Goal: Task Accomplishment & Management: Use online tool/utility

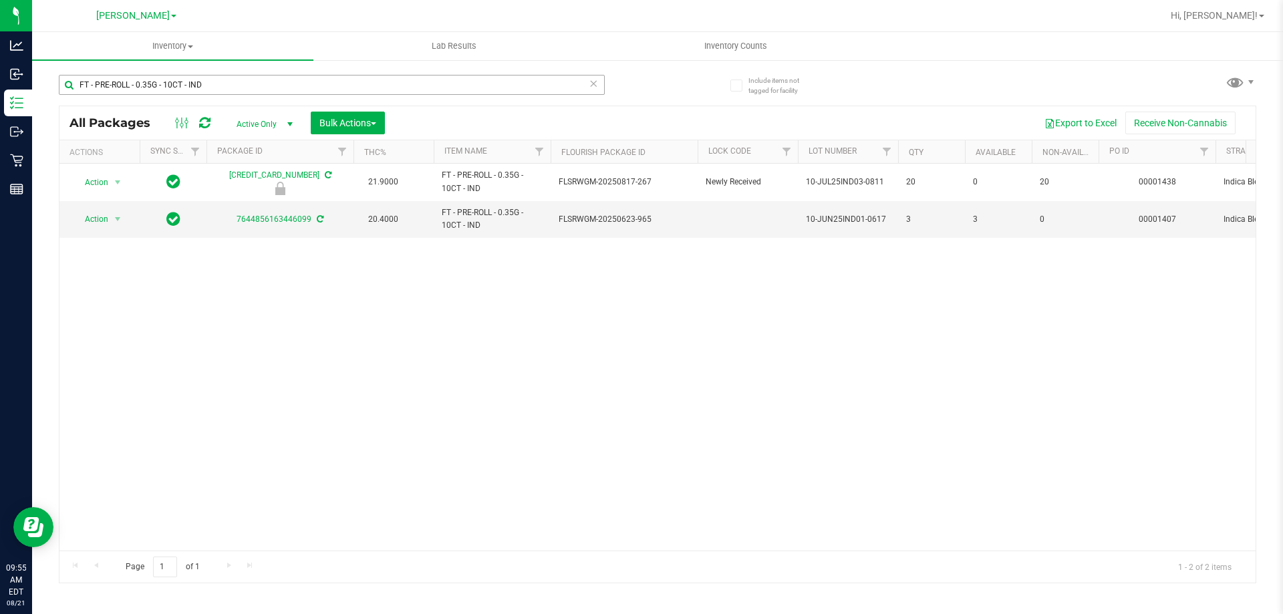
click at [223, 86] on input "FT - PRE-ROLL - 0.35G - 10CT - IND" at bounding box center [332, 85] width 546 height 20
click at [222, 85] on input "FT - PRE-ROLL - 0.35G - 10CT - IND" at bounding box center [332, 85] width 546 height 20
click at [221, 84] on input "FT - PRE-ROLL - 0.35G - 10CT - IND" at bounding box center [332, 85] width 546 height 20
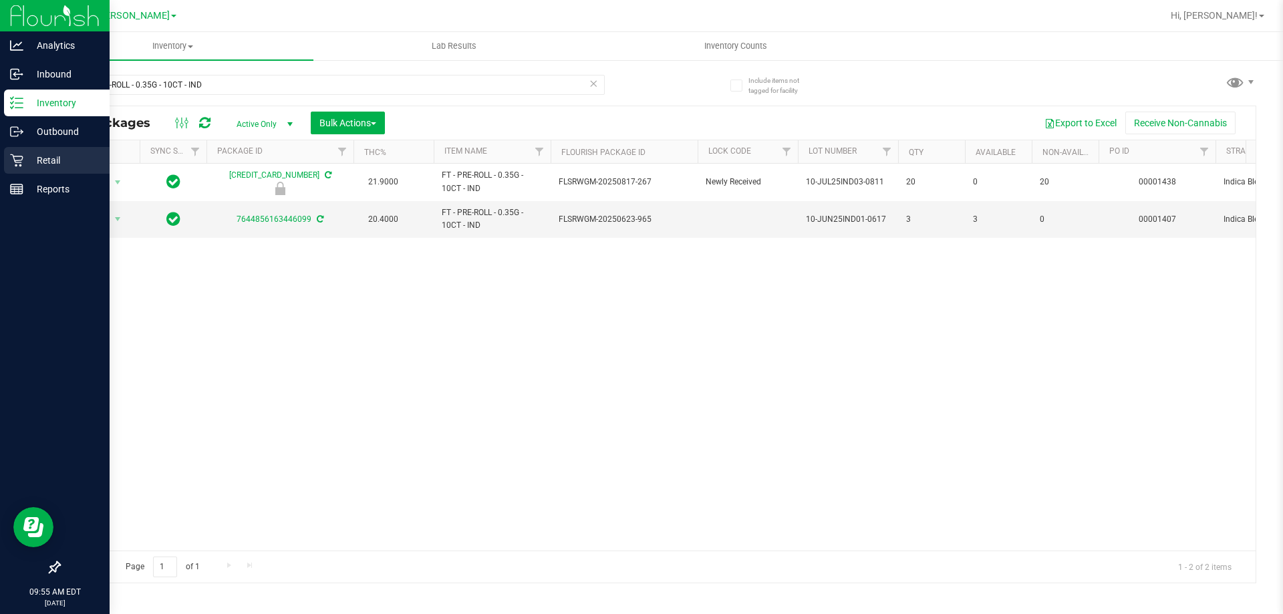
drag, startPoint x: 217, startPoint y: 84, endPoint x: 76, endPoint y: 159, distance: 159.1
click at [13, 165] on div "Analytics Inbound Inventory Outbound Retail Reports 09:55 AM EDT [DATE] 08/21 […" at bounding box center [641, 307] width 1283 height 614
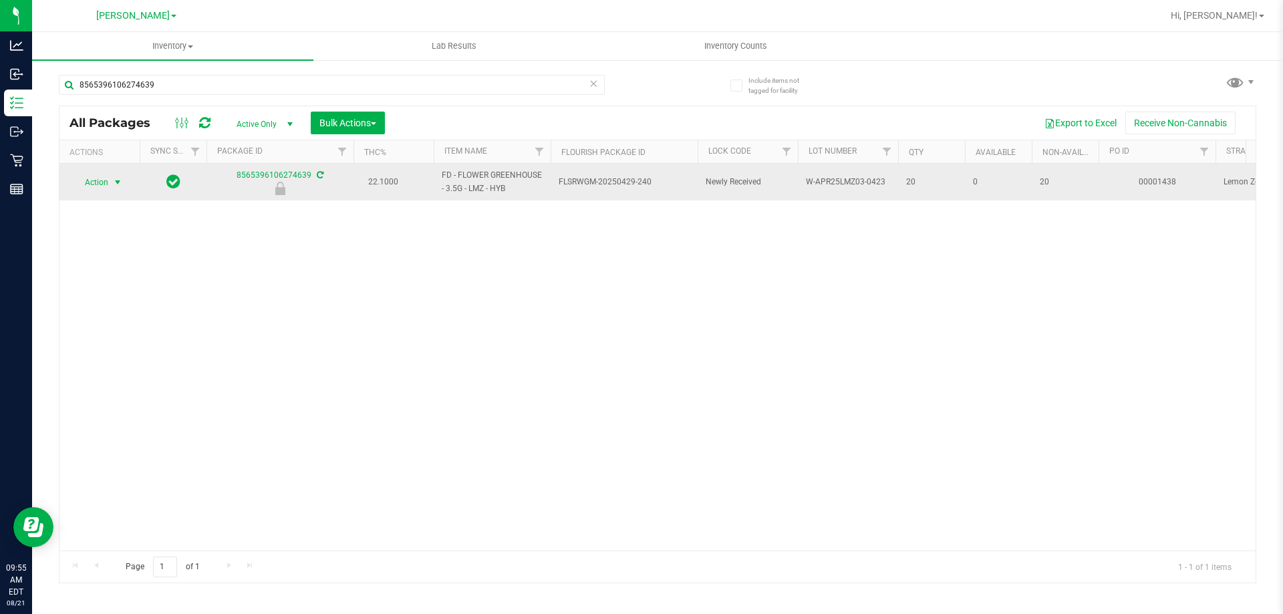
type input "8565396106274639"
click at [118, 186] on span "select" at bounding box center [117, 182] width 11 height 11
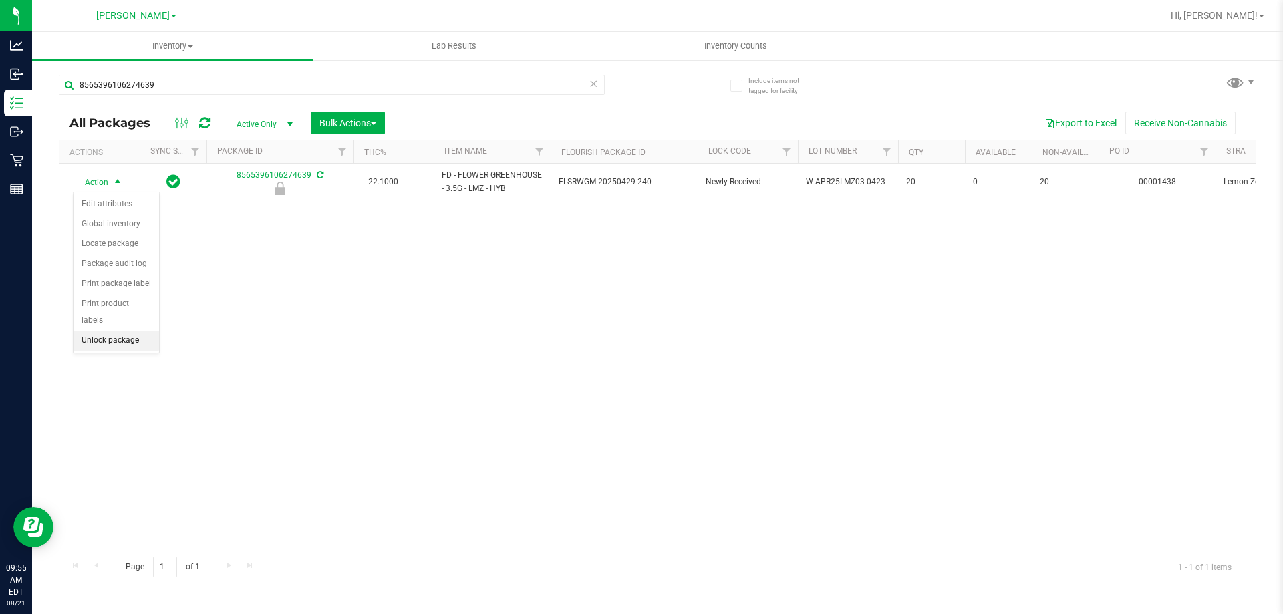
click at [124, 331] on li "Unlock package" at bounding box center [117, 341] width 86 height 20
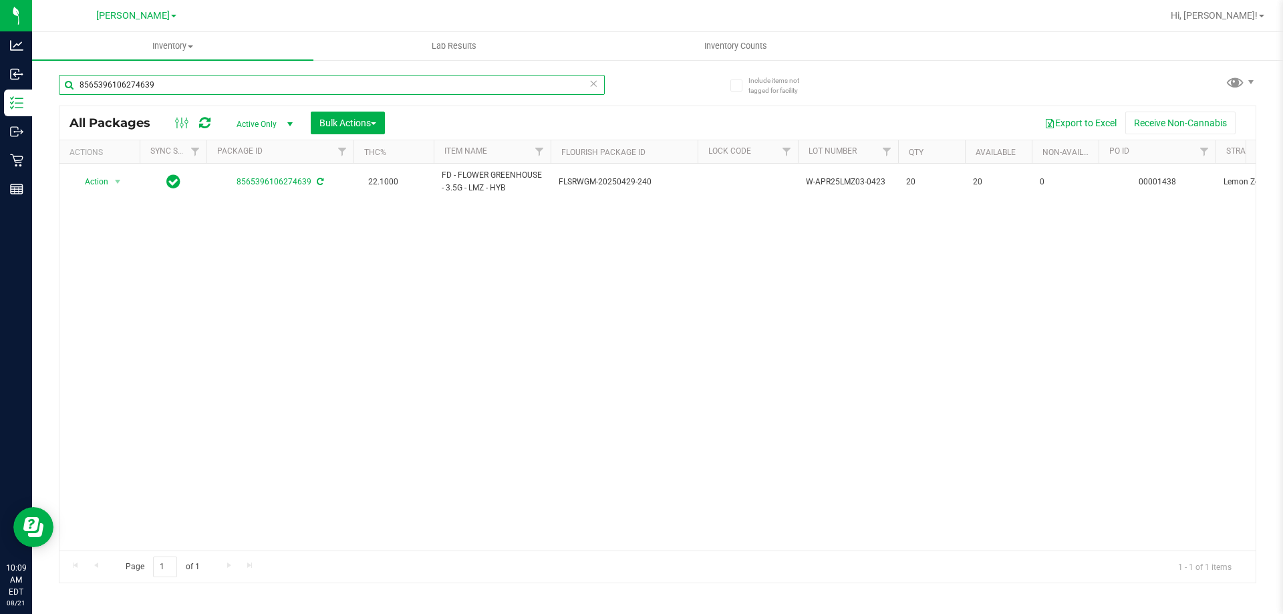
click at [191, 89] on input "8565396106274639" at bounding box center [332, 85] width 546 height 20
click at [191, 90] on input "8565396106274639" at bounding box center [332, 85] width 546 height 20
click at [191, 91] on input "8565396106274639" at bounding box center [332, 85] width 546 height 20
click at [189, 86] on input "8565396106274639" at bounding box center [332, 85] width 546 height 20
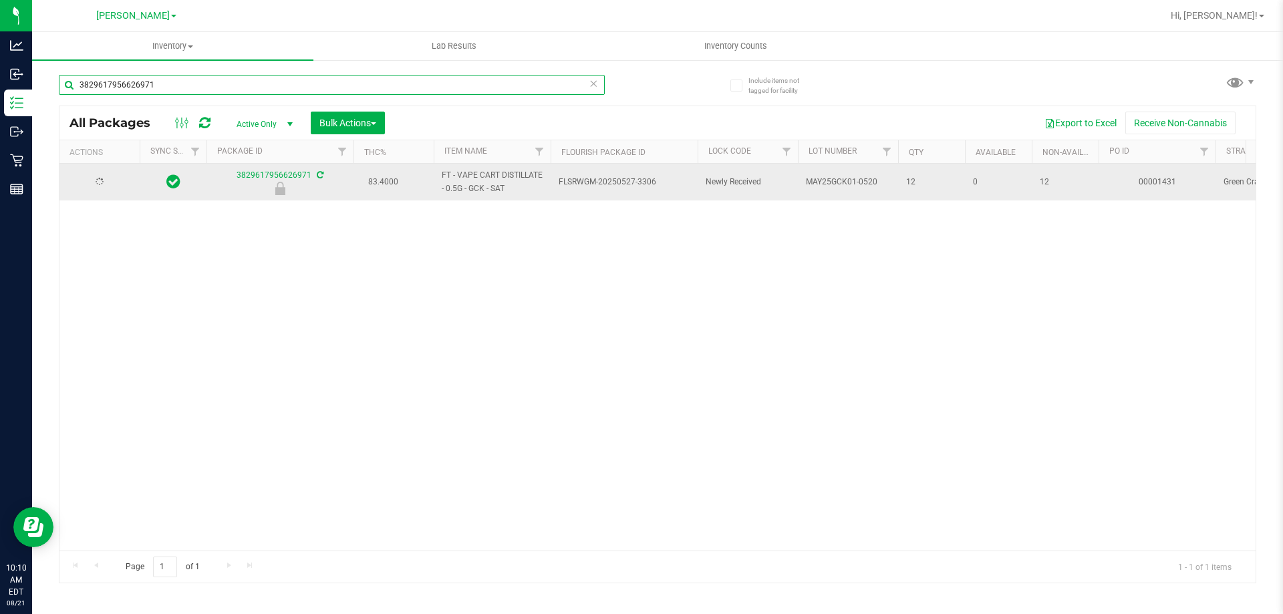
type input "3829617956626971"
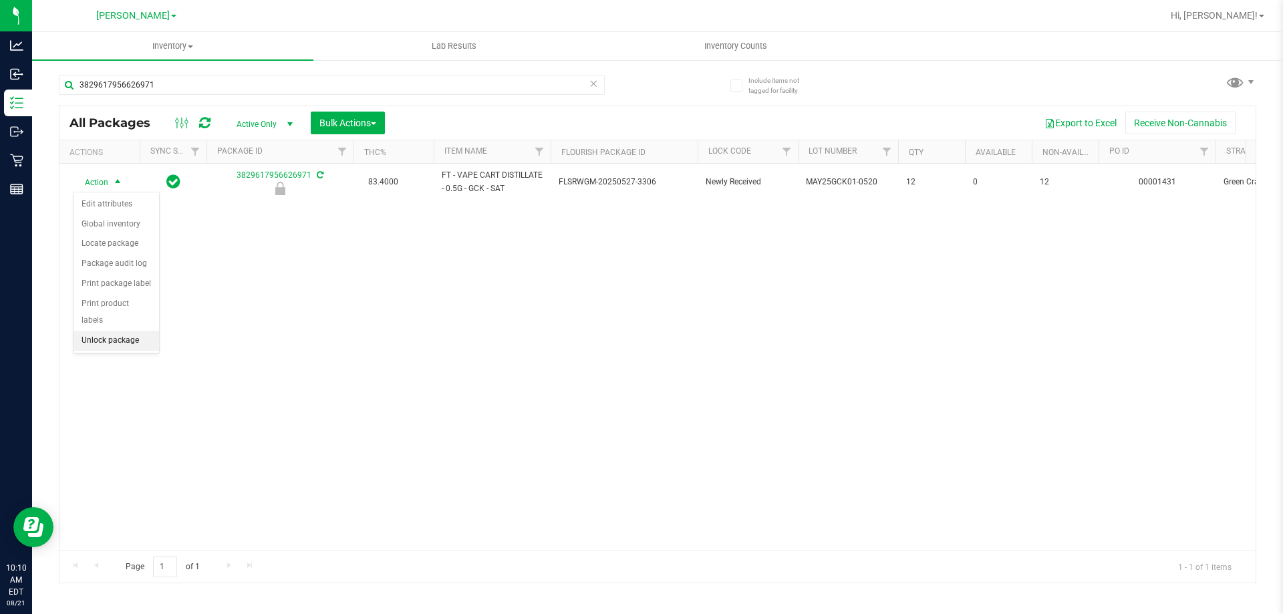
click at [128, 331] on li "Unlock package" at bounding box center [117, 341] width 86 height 20
